Goal: Information Seeking & Learning: Learn about a topic

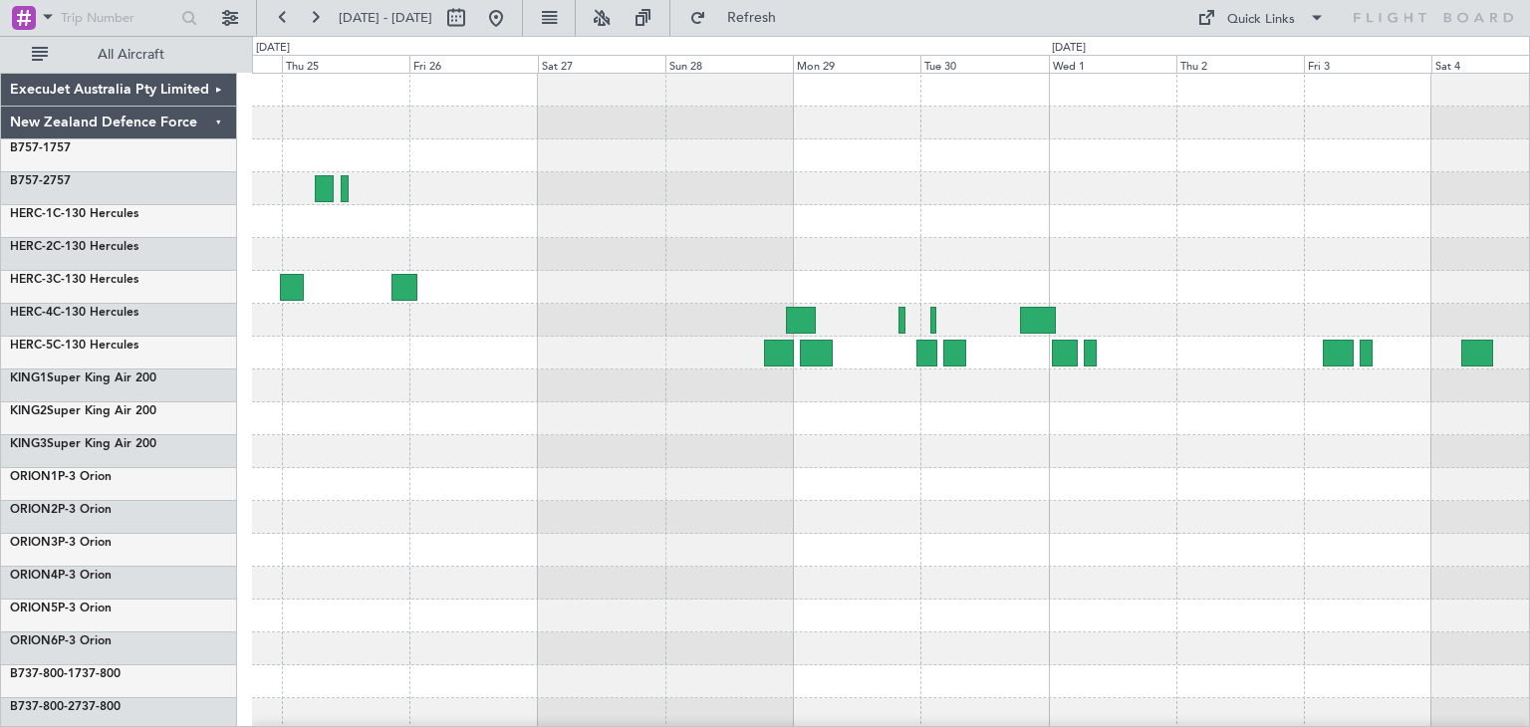
click at [1178, 531] on div at bounding box center [890, 485] width 1277 height 822
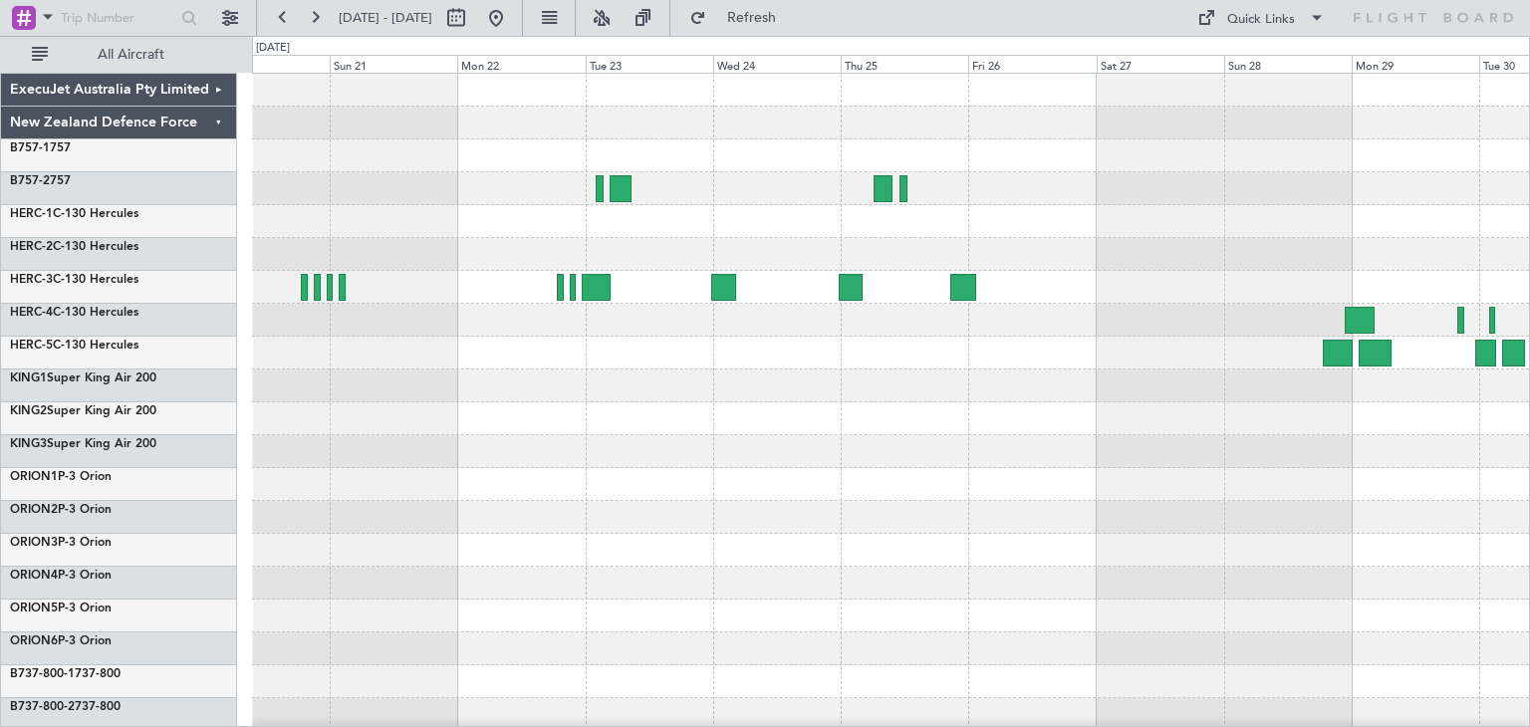
click at [1101, 538] on div at bounding box center [890, 485] width 1277 height 822
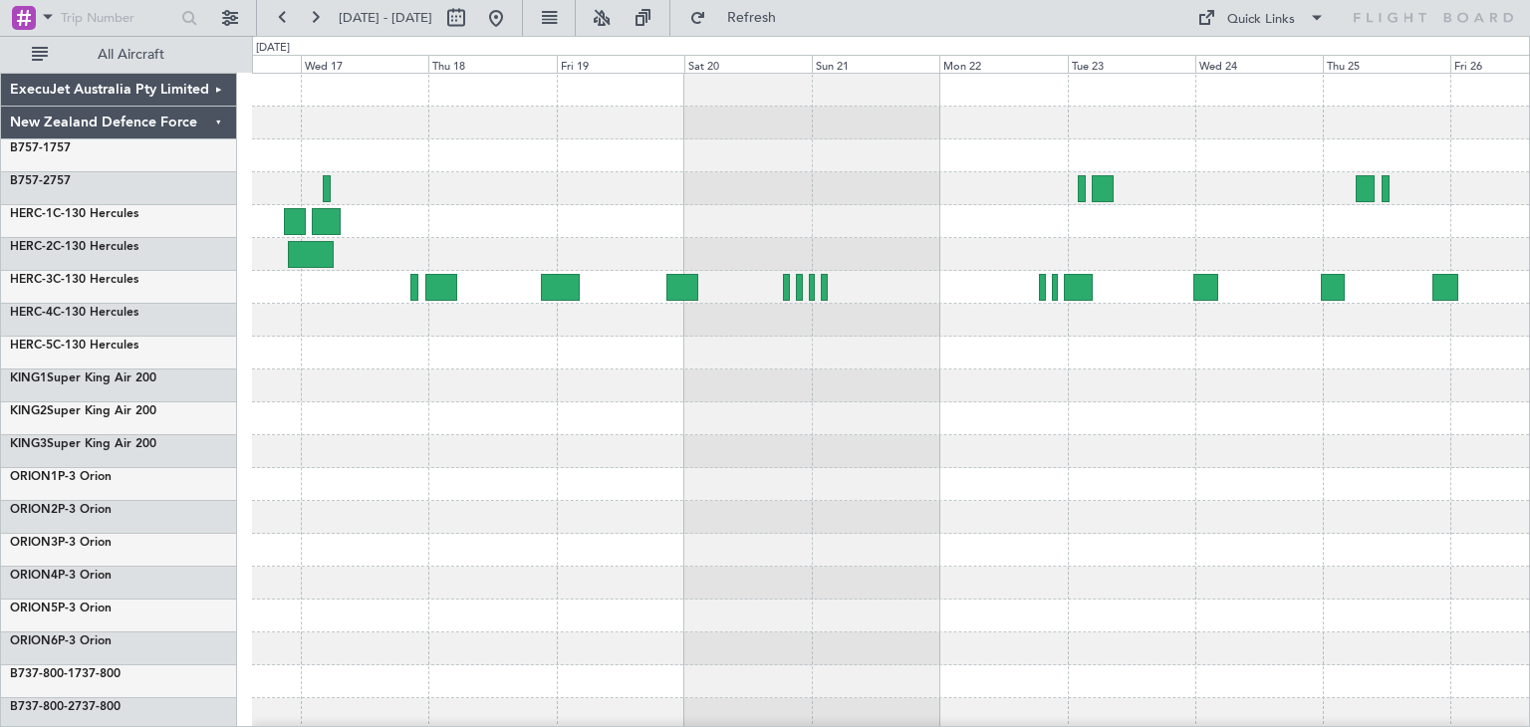
click at [1124, 533] on div at bounding box center [890, 485] width 1277 height 822
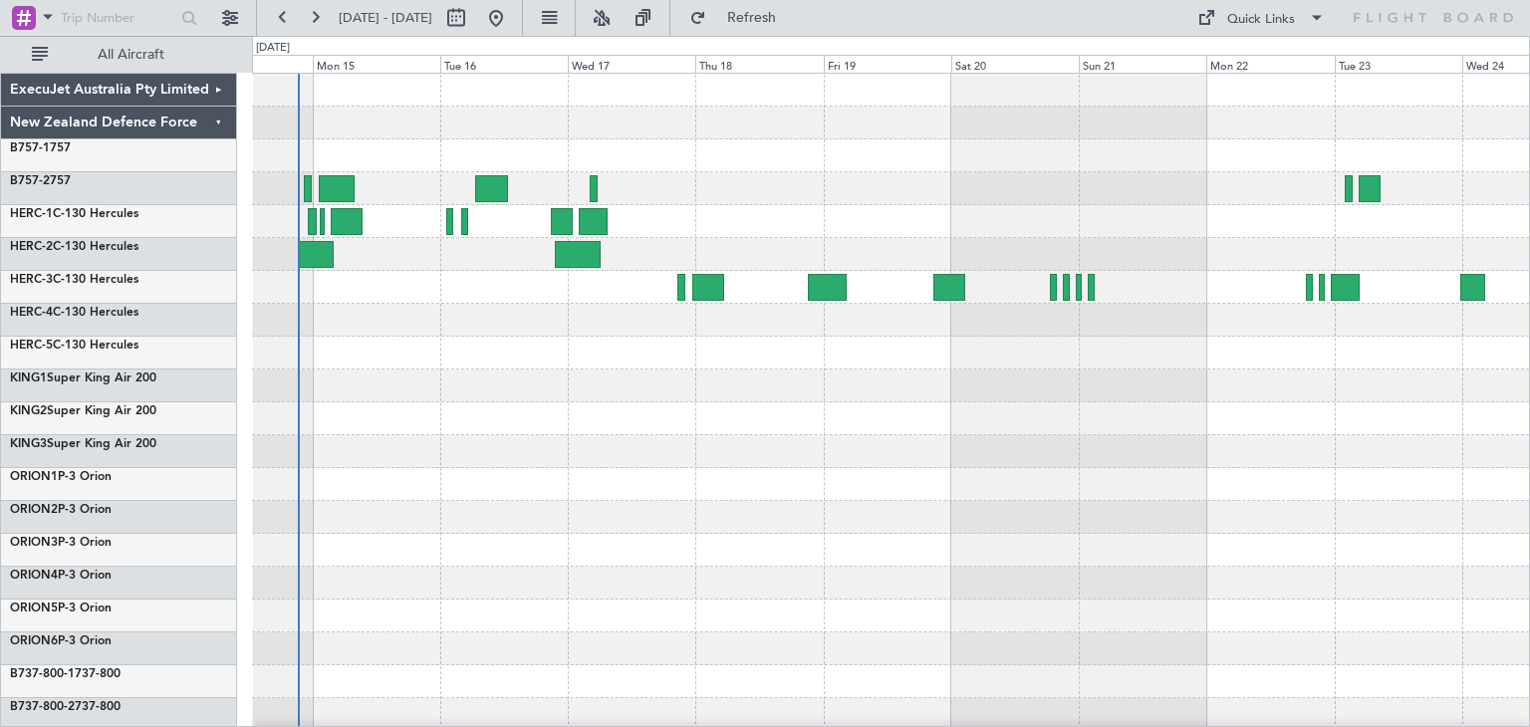
click at [1060, 509] on div at bounding box center [890, 485] width 1277 height 822
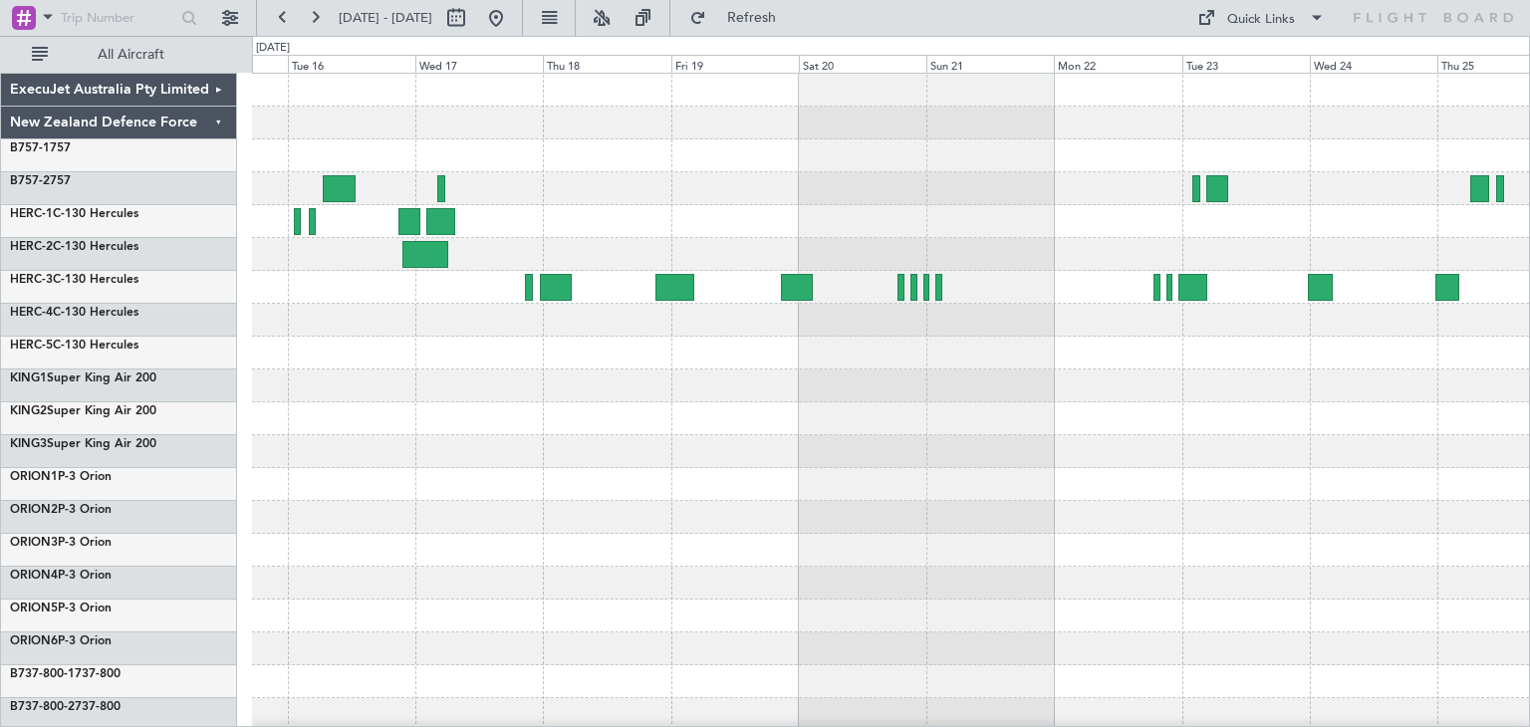
click at [697, 559] on div at bounding box center [890, 550] width 1277 height 33
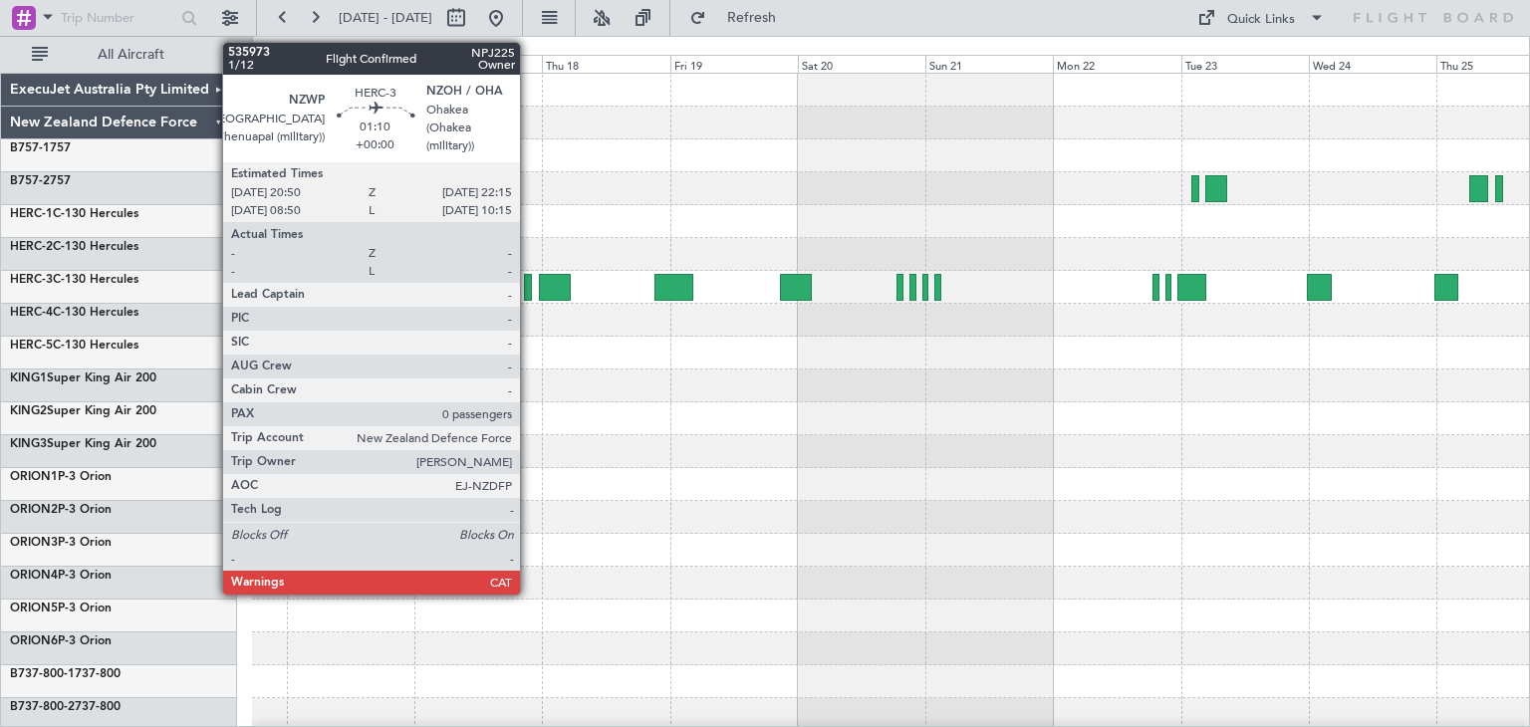
click at [529, 287] on div at bounding box center [528, 287] width 8 height 27
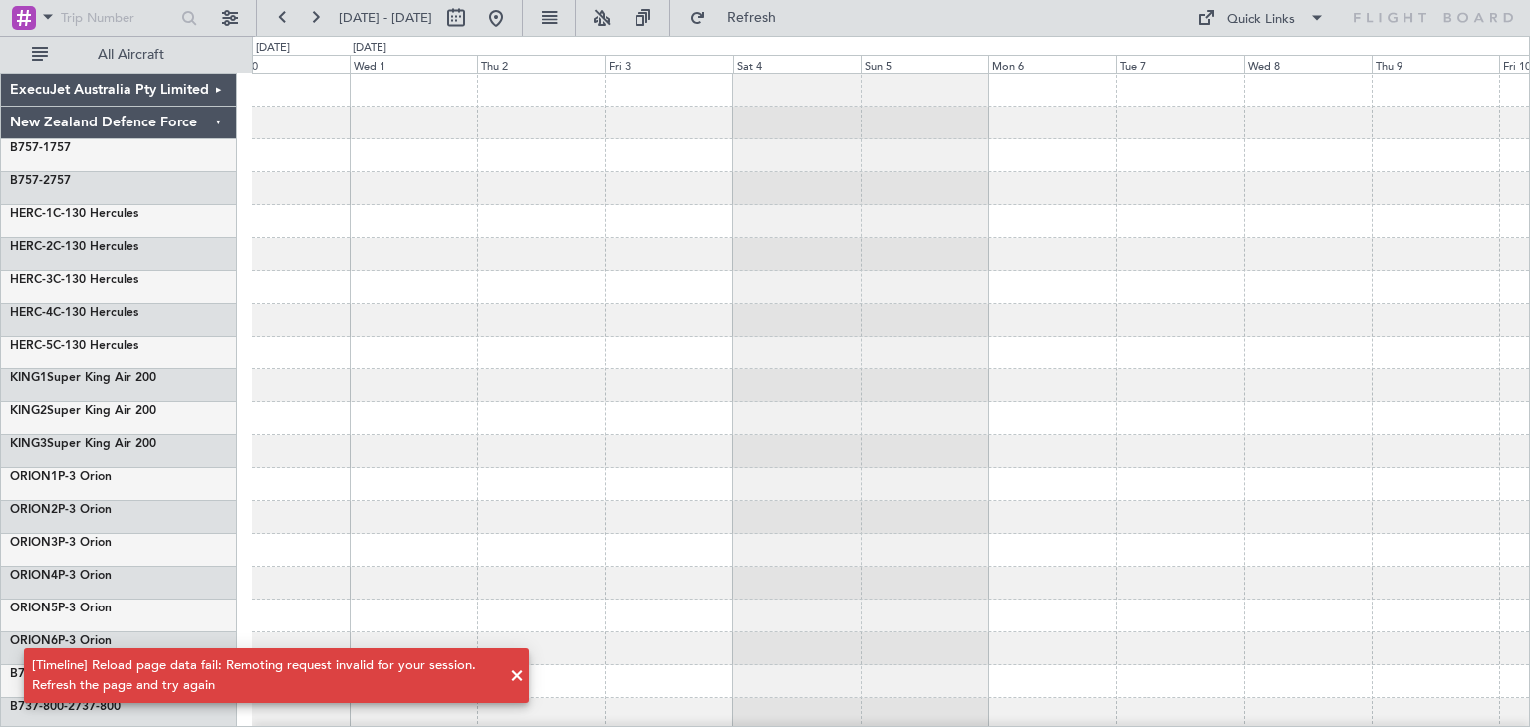
click at [519, 670] on span at bounding box center [517, 676] width 24 height 24
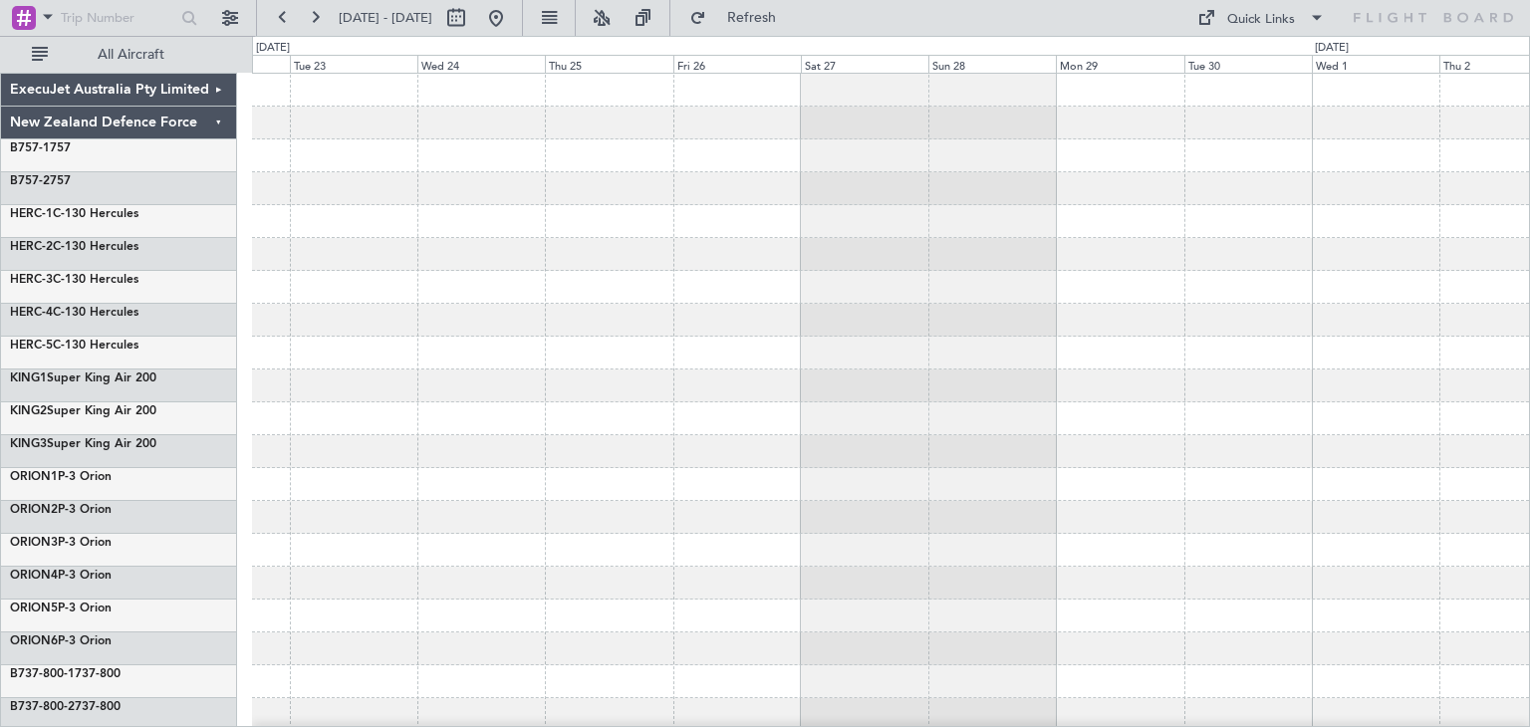
click at [1490, 487] on div at bounding box center [890, 485] width 1277 height 822
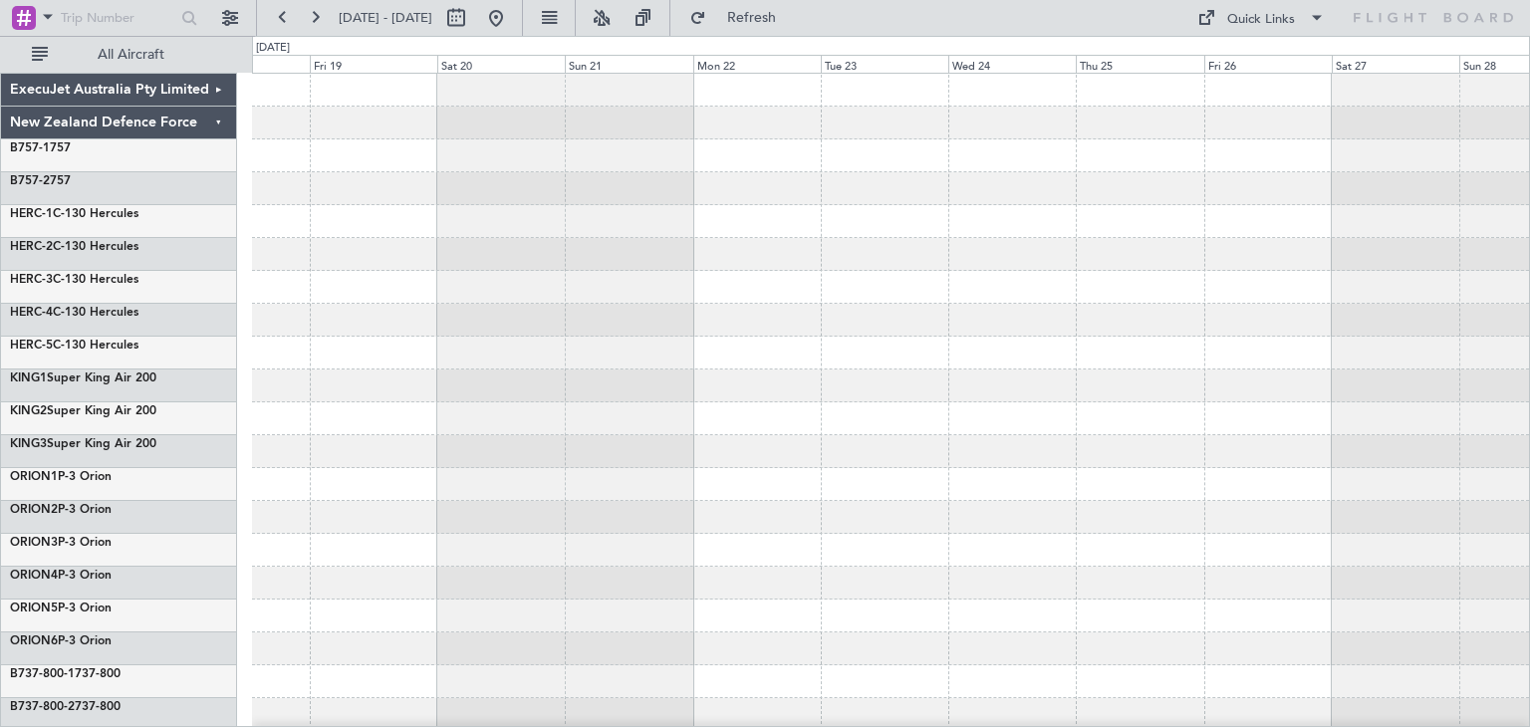
click at [1398, 470] on div at bounding box center [890, 484] width 1277 height 33
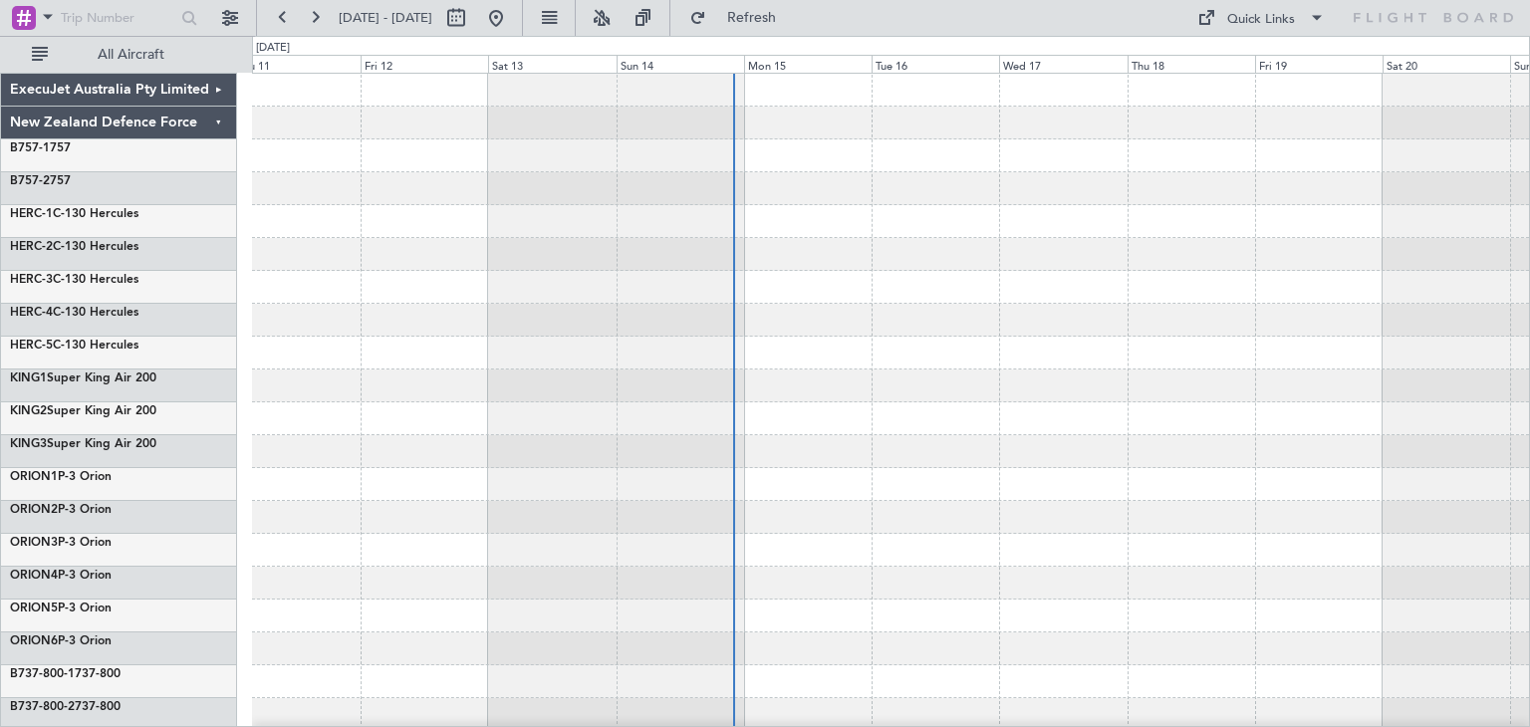
click at [1398, 463] on div at bounding box center [890, 451] width 1277 height 33
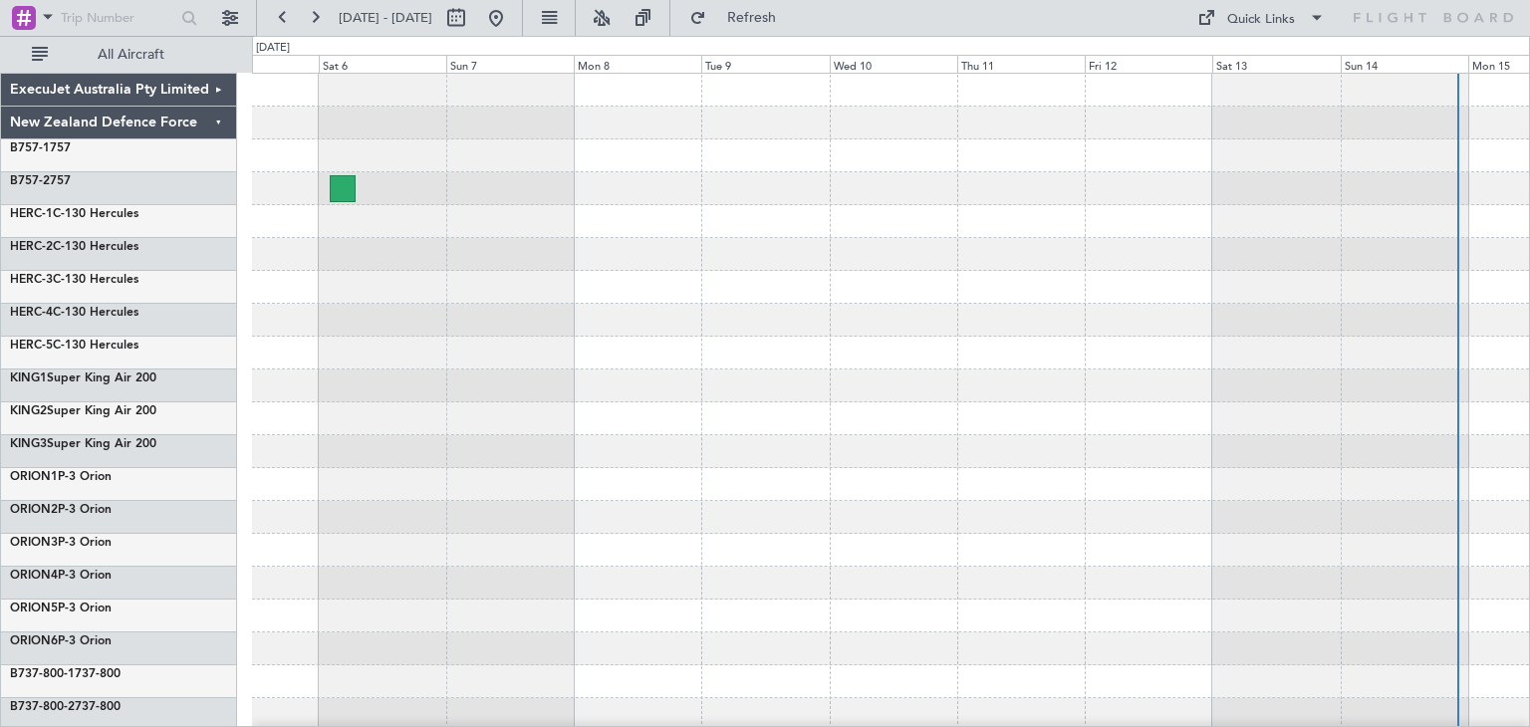
scroll to position [36, 0]
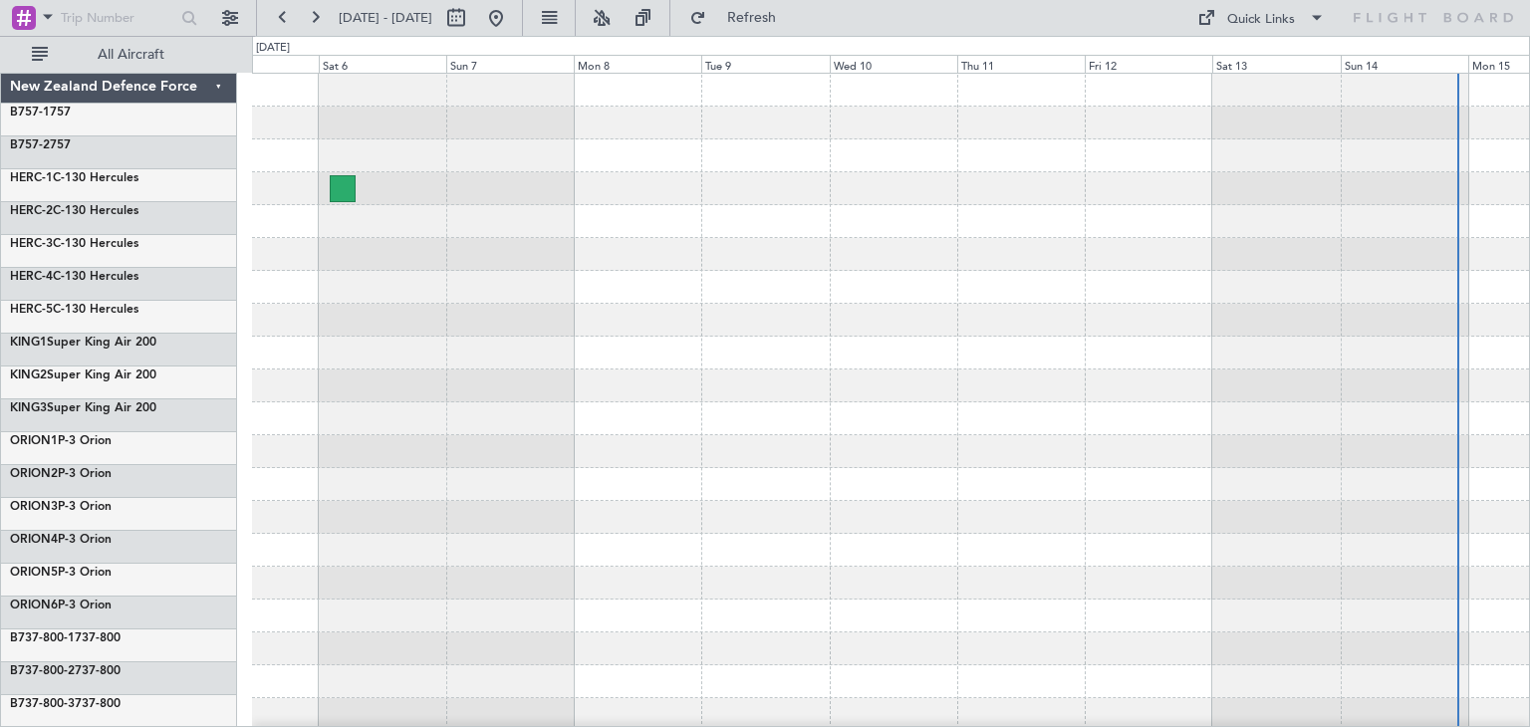
click at [434, 435] on div at bounding box center [890, 451] width 1277 height 33
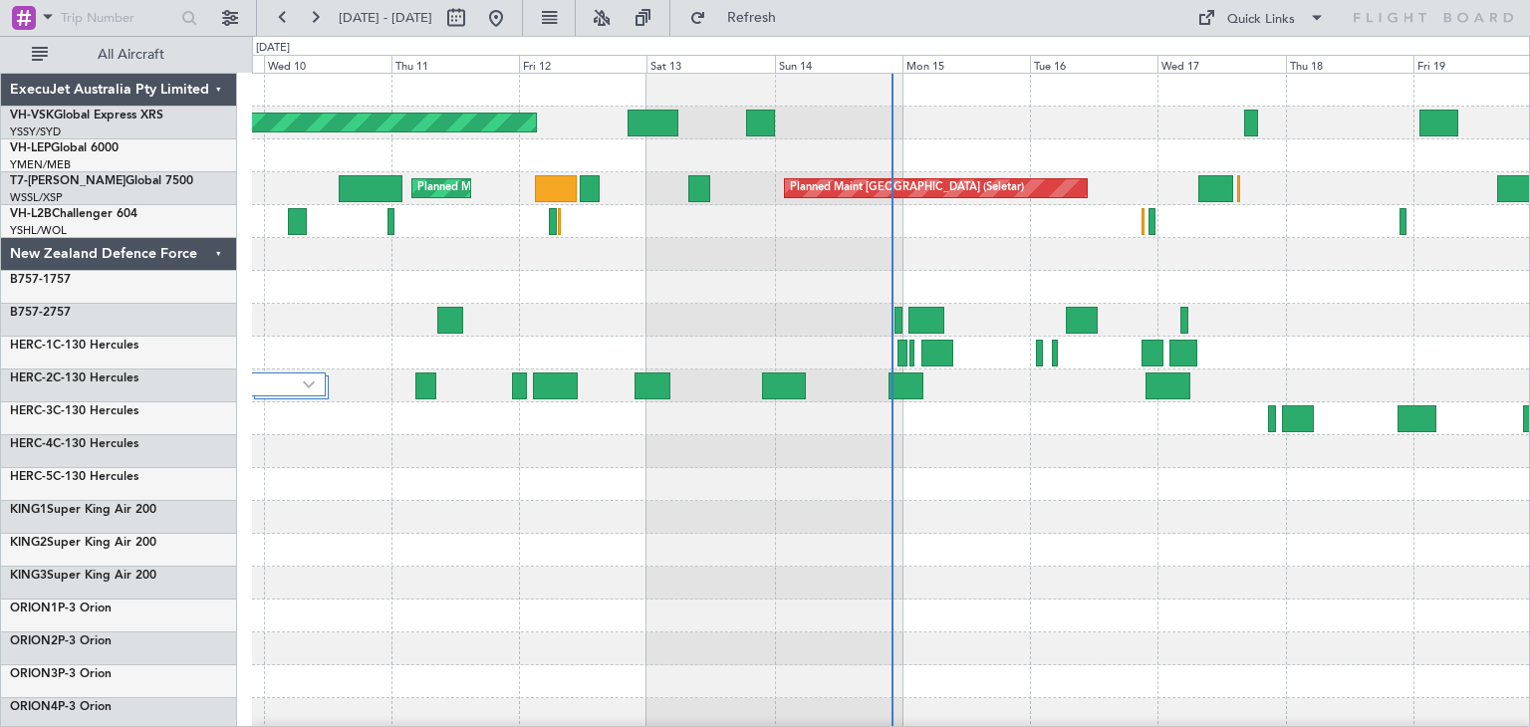
click at [217, 89] on div "ExecuJet Australia Pty Limited" at bounding box center [119, 90] width 236 height 33
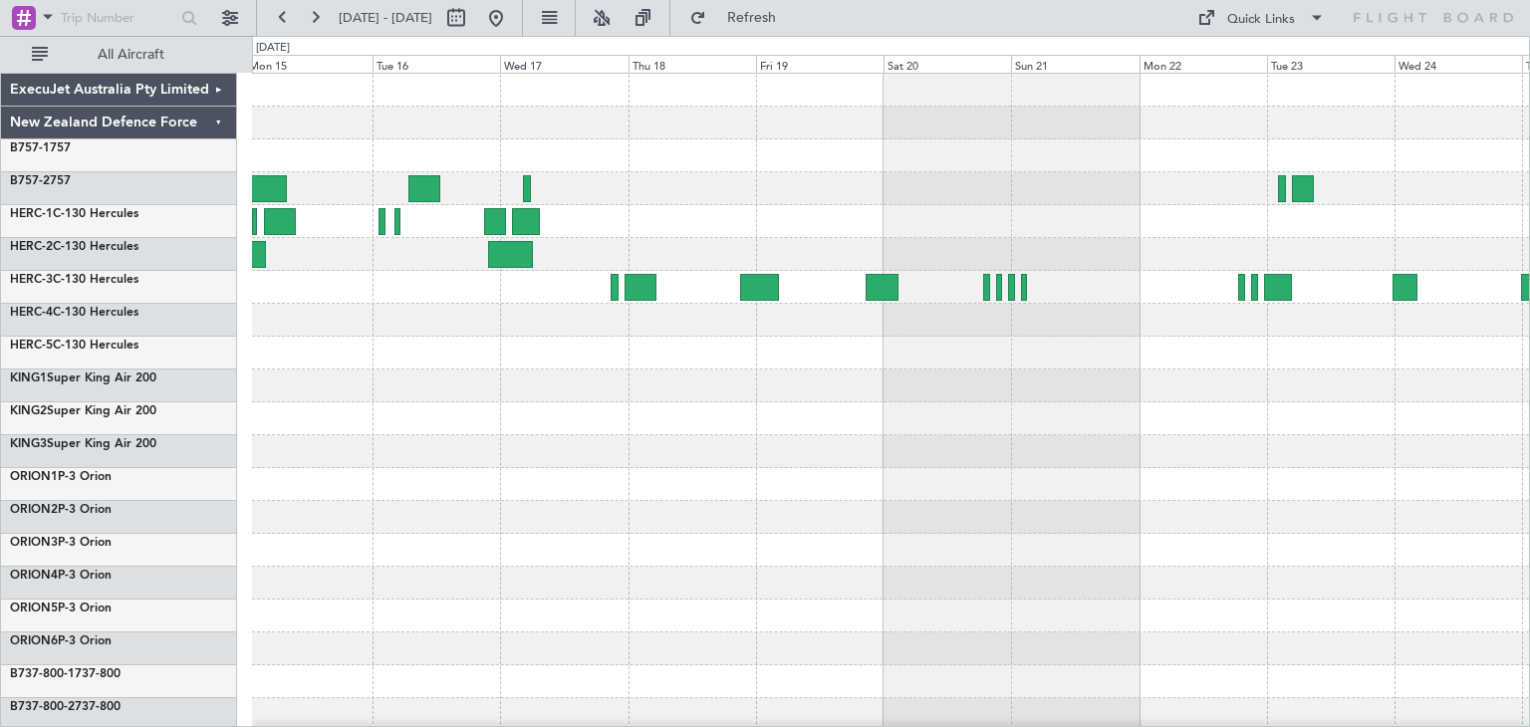
click at [422, 456] on div at bounding box center [890, 485] width 1277 height 822
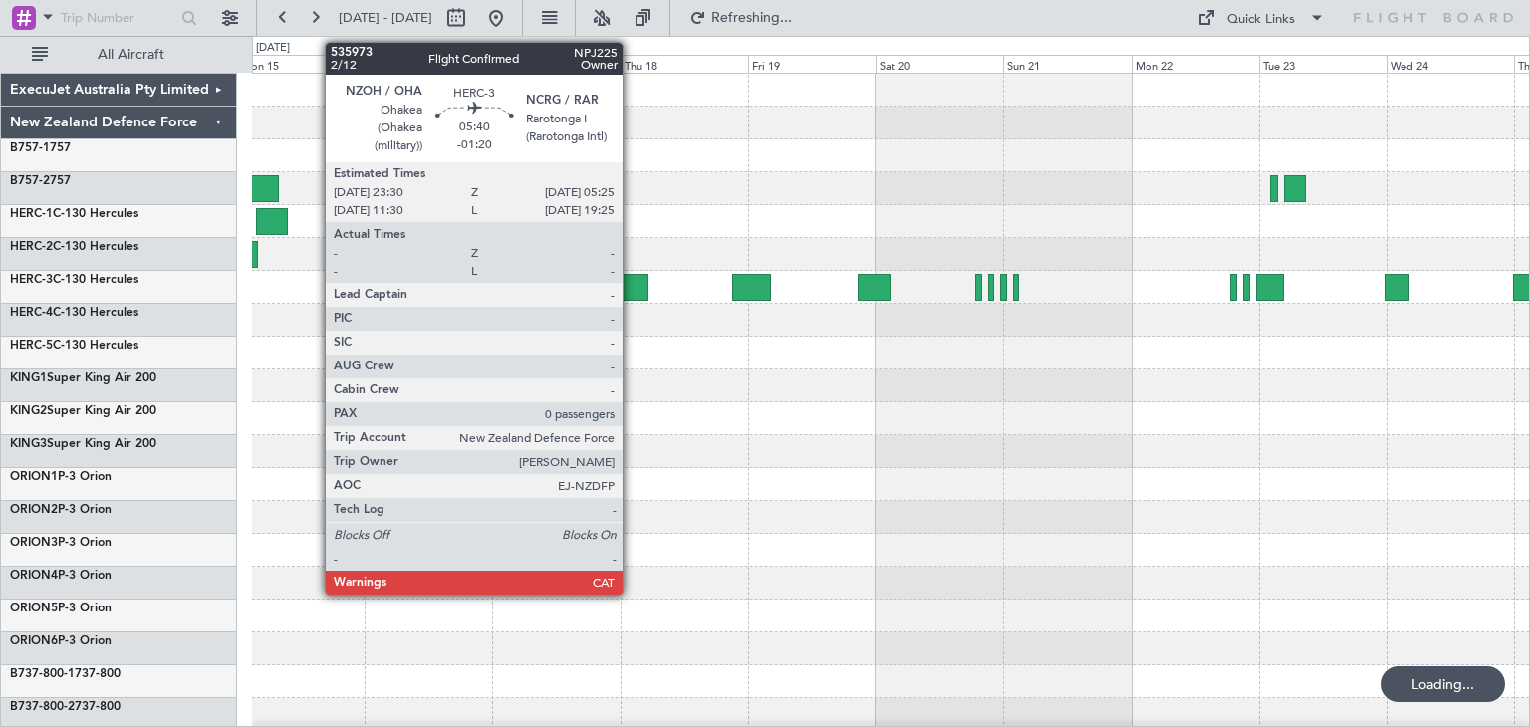
click at [632, 284] on div at bounding box center [633, 287] width 32 height 27
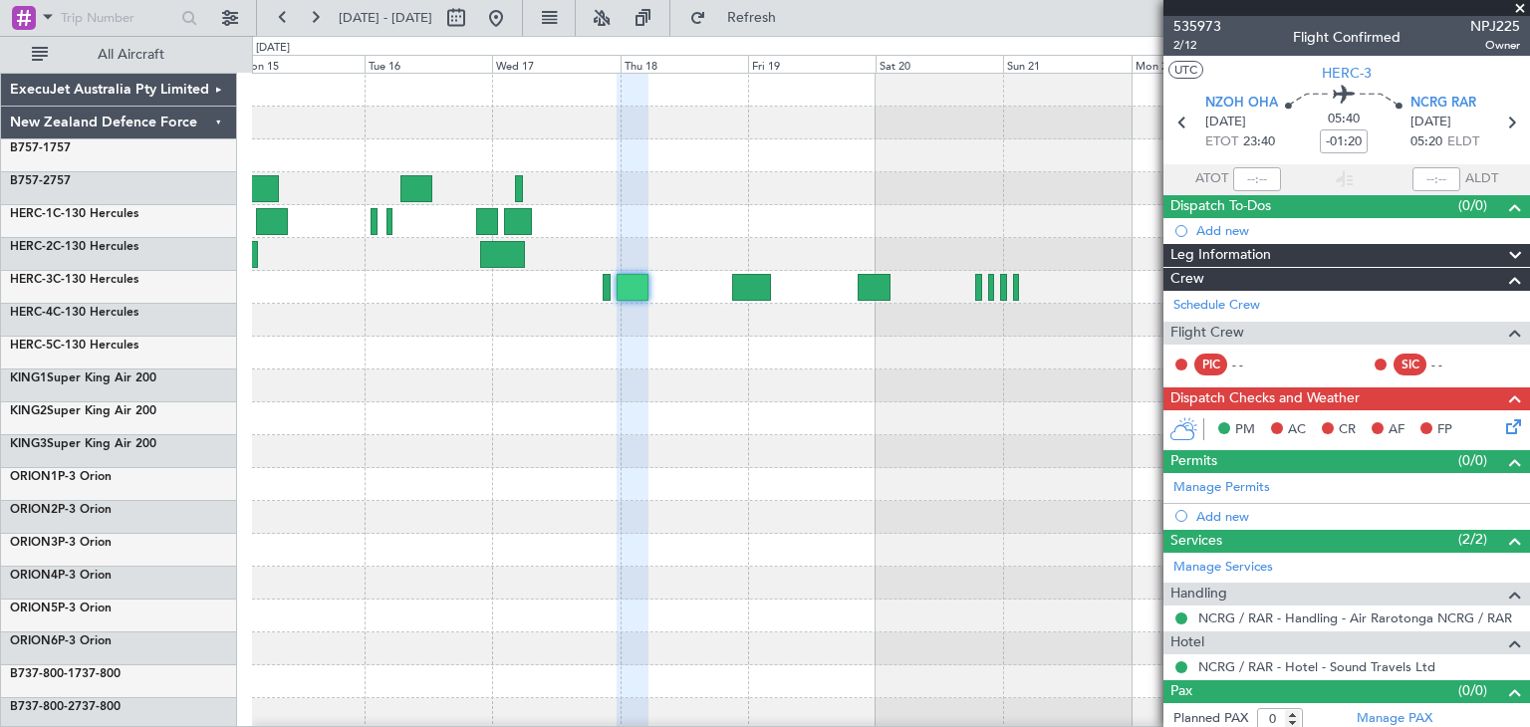
click at [877, 426] on div at bounding box center [890, 418] width 1277 height 33
click at [1519, 9] on span at bounding box center [1520, 9] width 20 height 18
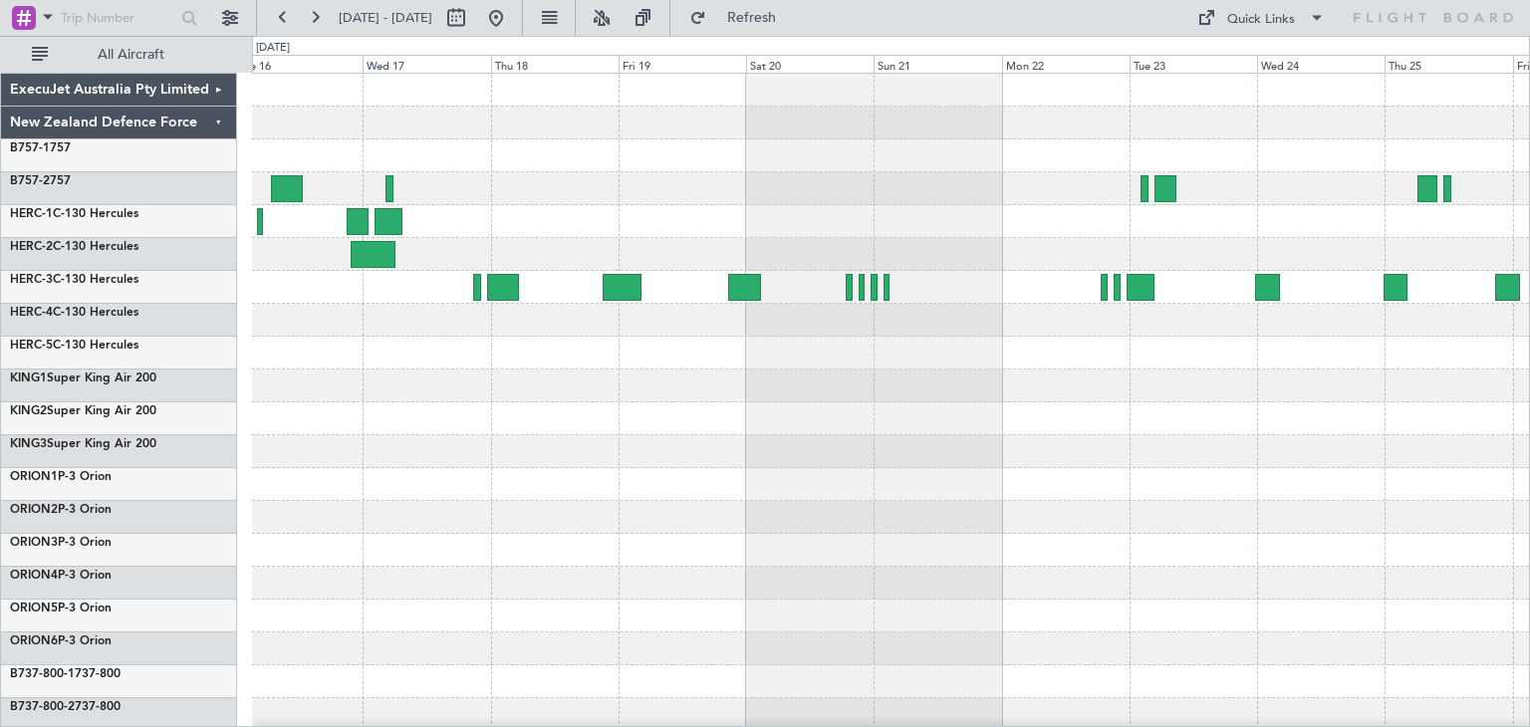
click at [1104, 547] on div at bounding box center [890, 485] width 1277 height 822
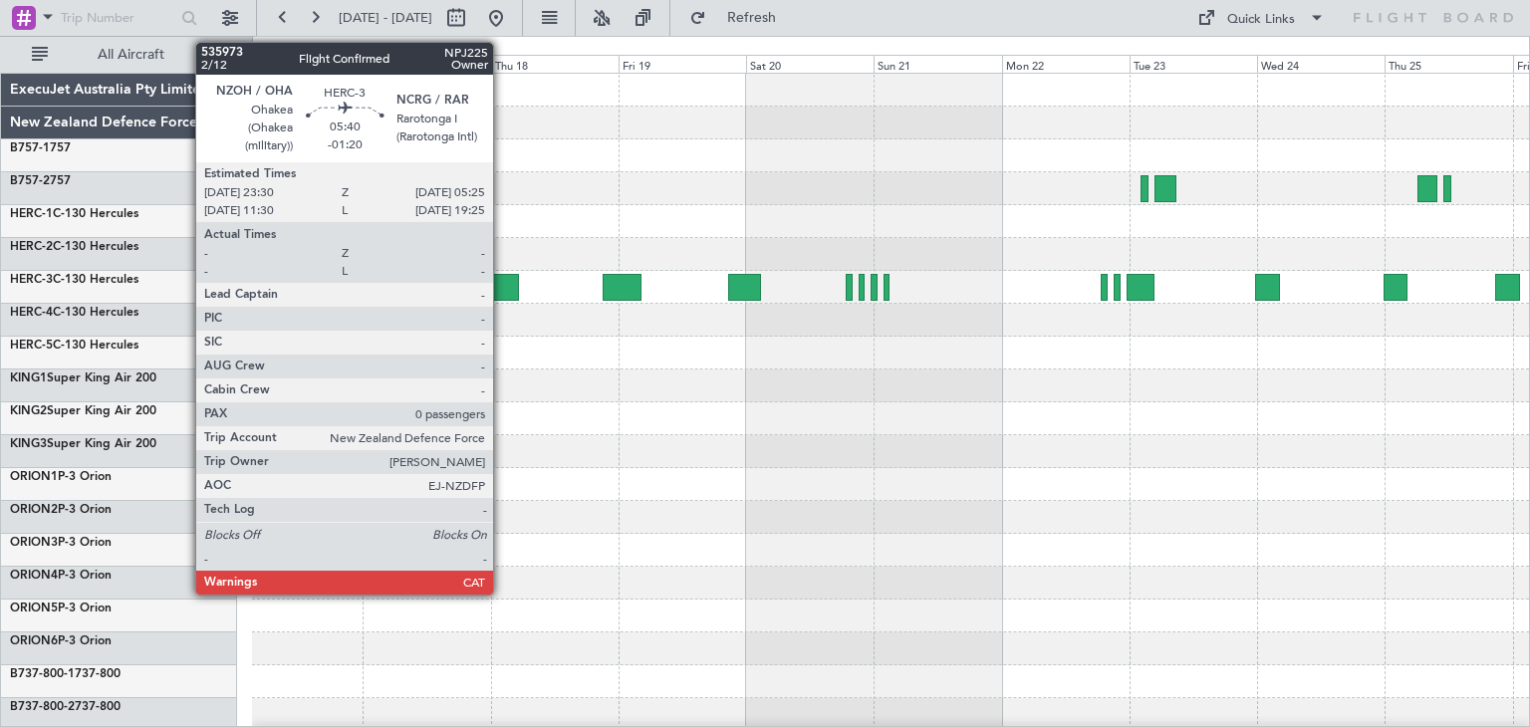
click at [502, 279] on div at bounding box center [503, 287] width 32 height 27
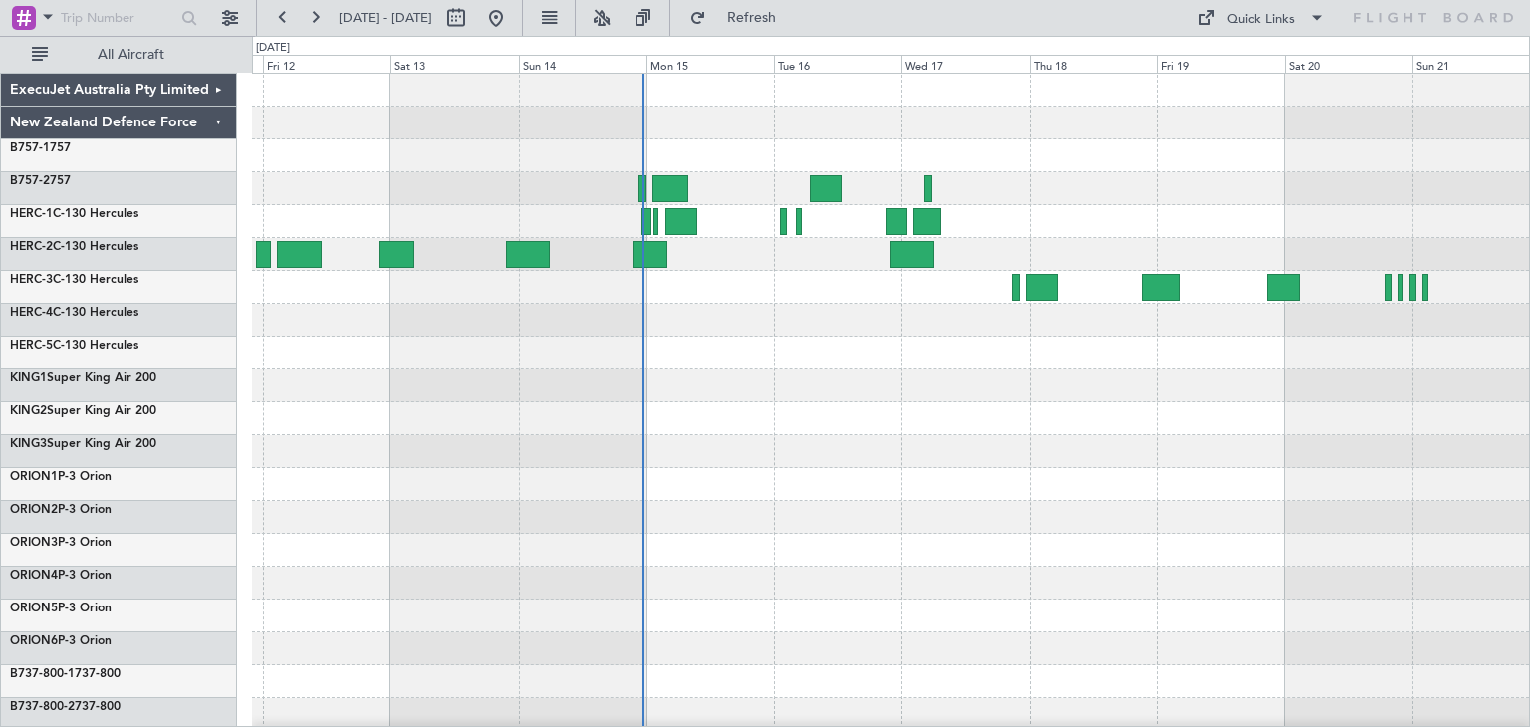
click at [861, 354] on div at bounding box center [890, 485] width 1277 height 822
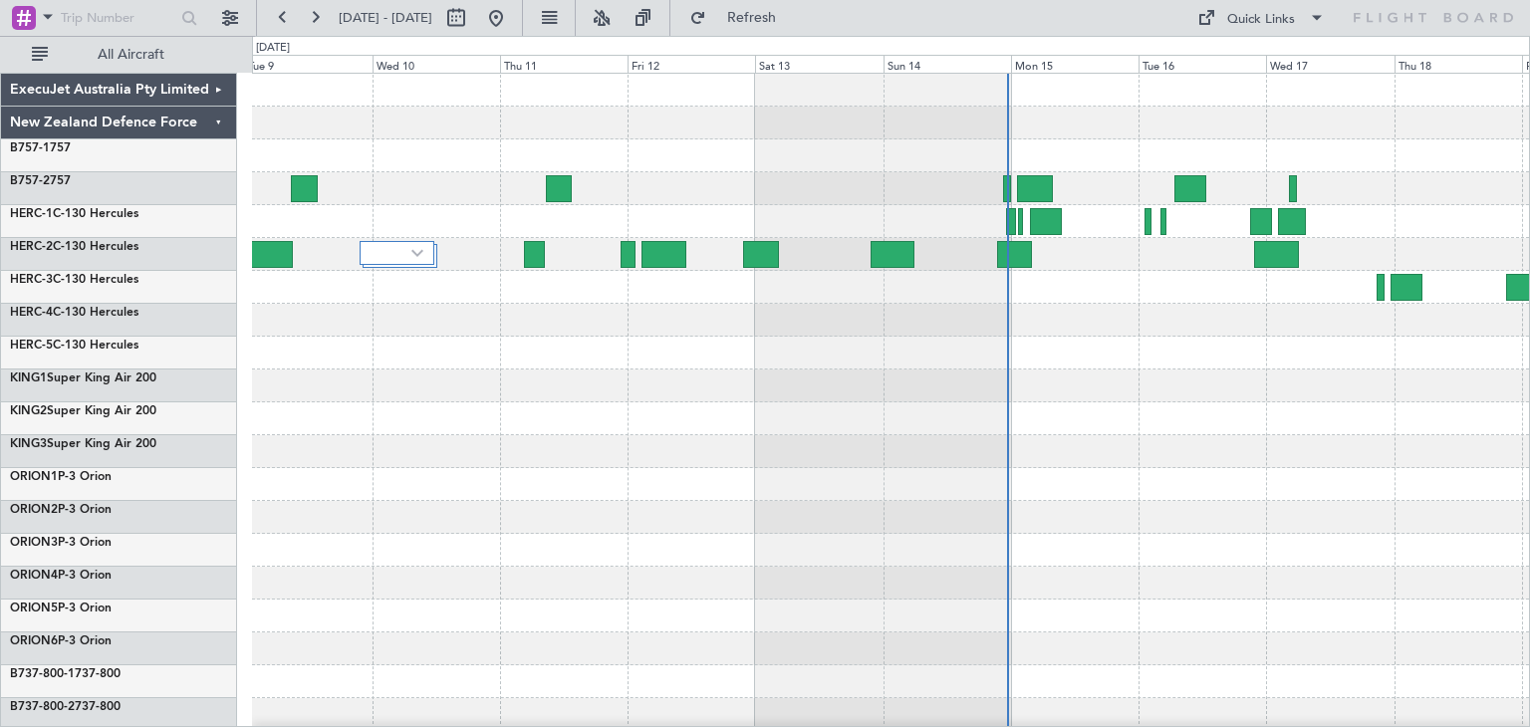
click at [881, 350] on div at bounding box center [890, 353] width 1277 height 33
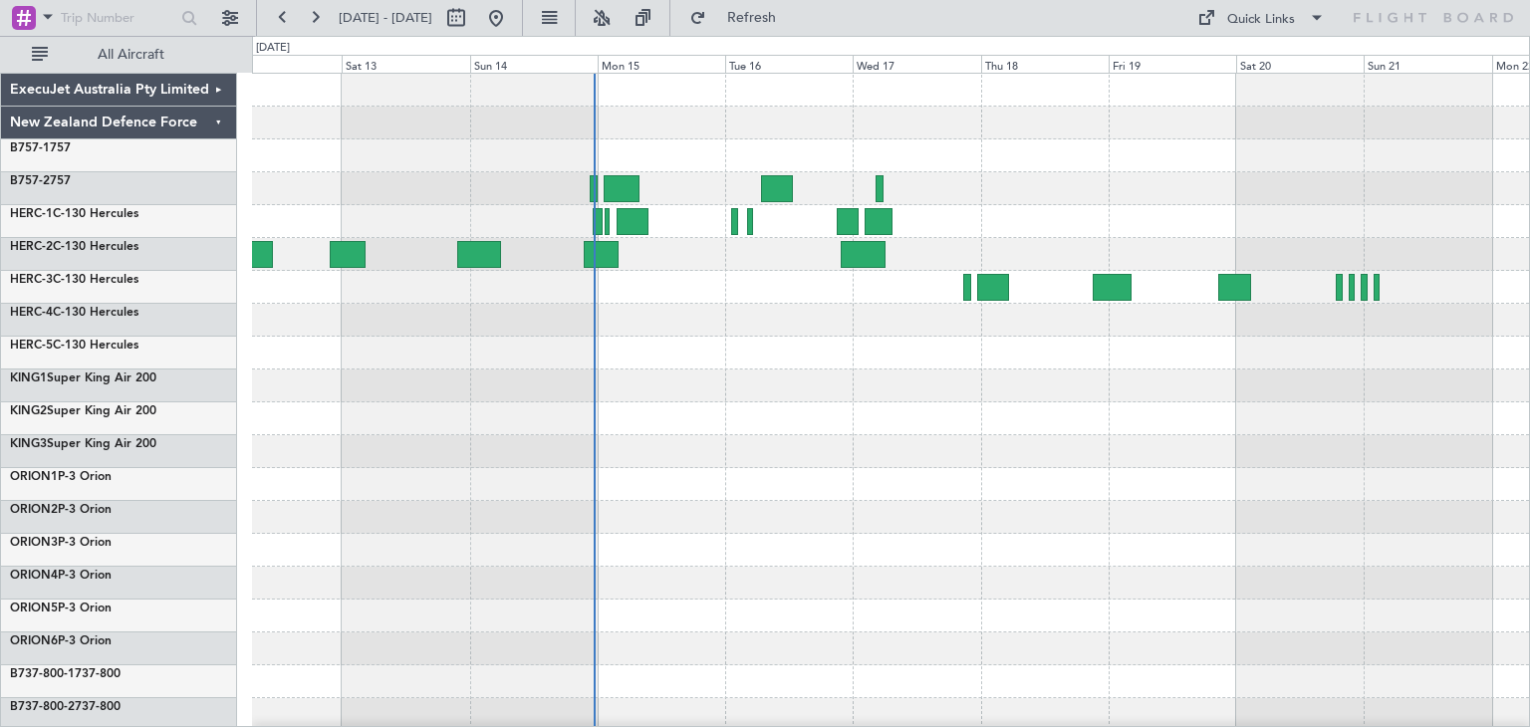
click at [388, 470] on div at bounding box center [890, 485] width 1277 height 822
